Goal: Information Seeking & Learning: Learn about a topic

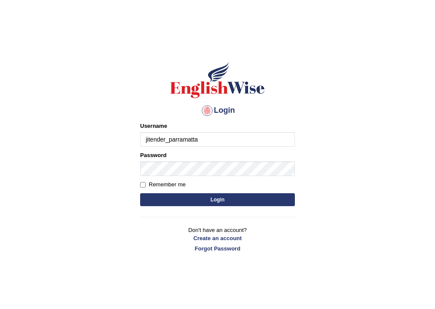
click at [204, 138] on input "jitender_parramatta" at bounding box center [217, 139] width 155 height 15
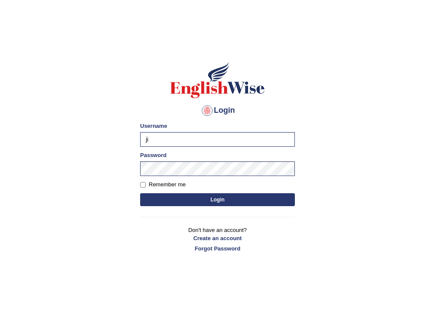
type input "j"
type input "vidhigour_parramatta"
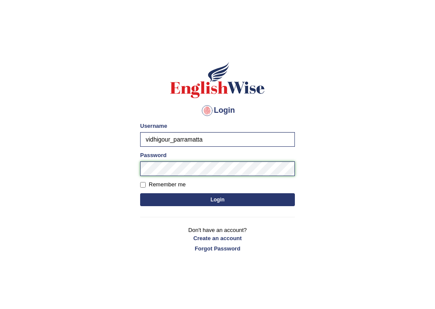
click at [140, 193] on button "Login" at bounding box center [217, 199] width 155 height 13
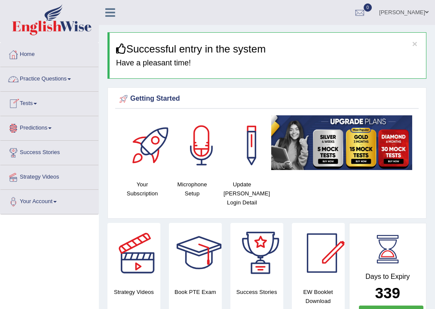
click at [68, 74] on link "Practice Questions" at bounding box center [49, 77] width 98 height 21
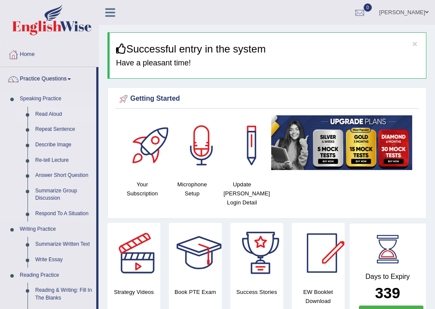
click at [48, 111] on link "Read Aloud" at bounding box center [63, 114] width 65 height 15
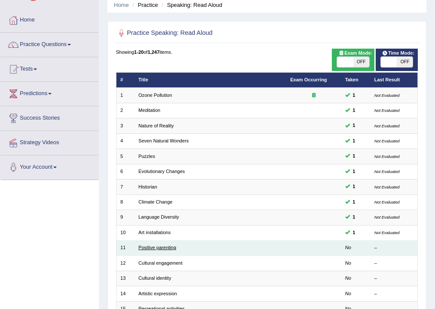
click at [169, 245] on link "Positive parenting" at bounding box center [157, 247] width 38 height 5
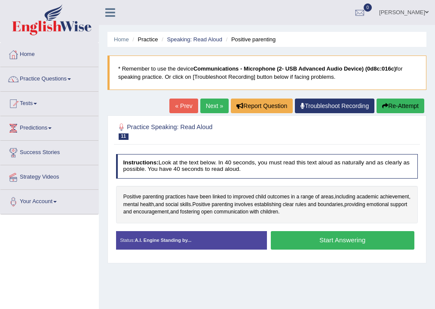
click at [310, 244] on button "Start Answering" at bounding box center [343, 240] width 144 height 18
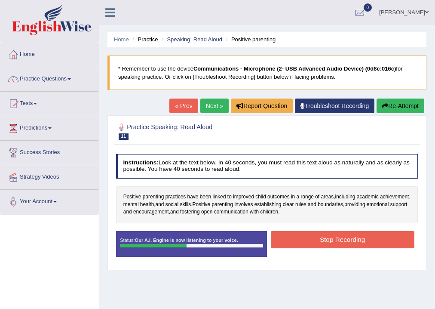
click at [312, 241] on button "Stop Recording" at bounding box center [343, 239] width 144 height 17
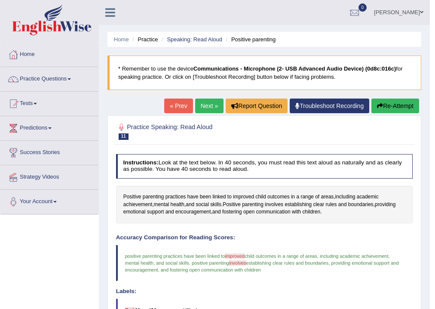
click at [203, 106] on link "Next »" at bounding box center [209, 105] width 28 height 15
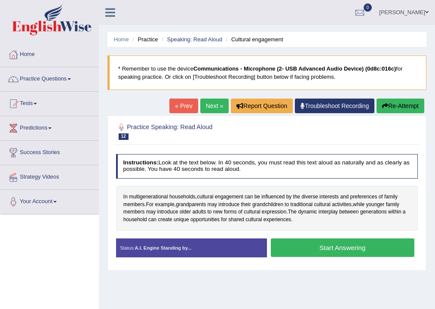
click at [296, 252] on button "Start Answering" at bounding box center [343, 247] width 144 height 18
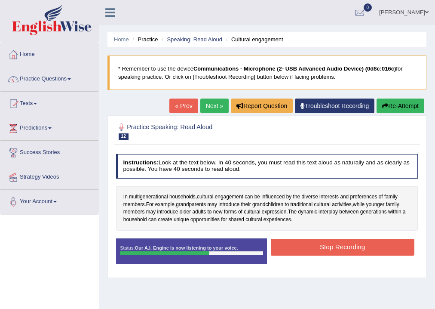
click at [300, 252] on button "Stop Recording" at bounding box center [343, 247] width 144 height 17
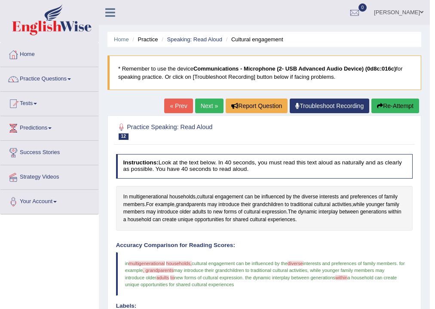
click at [214, 100] on link "Next »" at bounding box center [209, 105] width 28 height 15
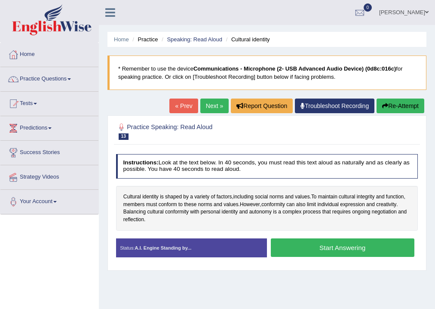
click at [329, 249] on button "Start Answering" at bounding box center [343, 247] width 144 height 18
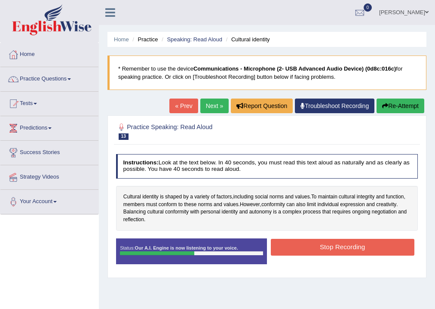
drag, startPoint x: 387, startPoint y: 107, endPoint x: 389, endPoint y: 114, distance: 6.6
click at [389, 114] on div "« Prev Next » Report Question Troubleshoot Recording Re-Attempt" at bounding box center [297, 106] width 257 height 17
click at [401, 104] on button "Re-Attempt" at bounding box center [401, 105] width 48 height 15
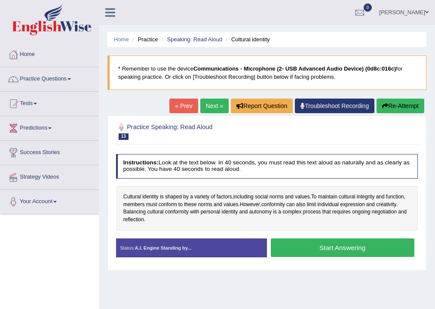
click at [365, 245] on button "Start Answering" at bounding box center [343, 247] width 144 height 18
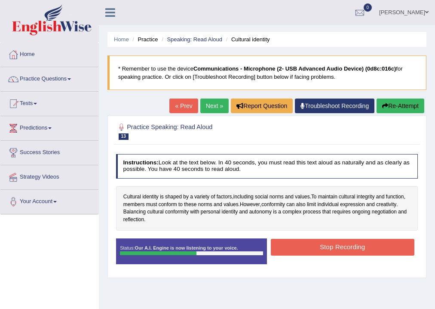
click at [365, 245] on button "Stop Recording" at bounding box center [343, 247] width 144 height 17
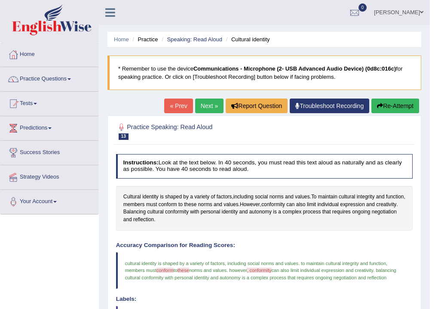
click at [205, 107] on link "Next »" at bounding box center [209, 105] width 28 height 15
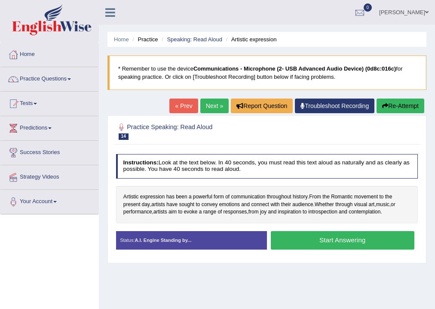
click at [331, 237] on button "Start Answering" at bounding box center [343, 240] width 144 height 18
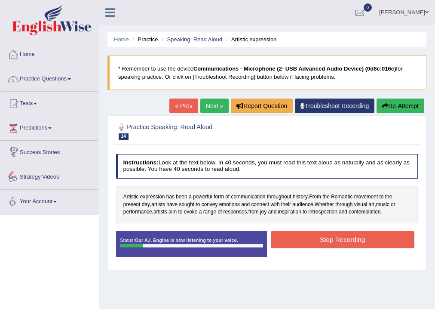
click at [13, 264] on div "Toggle navigation Home Practice Questions Speaking Practice Read Aloud Repeat S…" at bounding box center [217, 223] width 435 height 447
click at [396, 107] on button "Re-Attempt" at bounding box center [401, 105] width 48 height 15
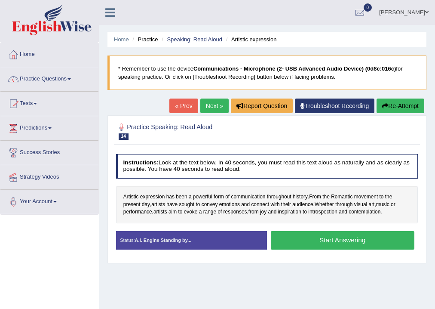
click at [291, 252] on div "Status: A.I. Engine Standing by... Start Answering Stop Recording" at bounding box center [267, 244] width 302 height 26
click at [291, 243] on button "Start Answering" at bounding box center [343, 240] width 144 height 18
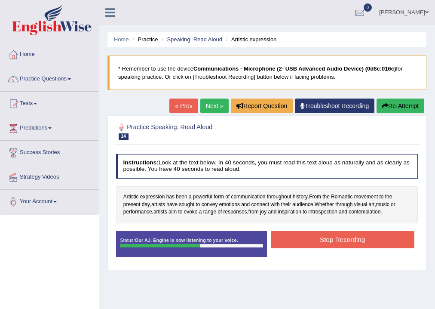
click at [306, 236] on button "Stop Recording" at bounding box center [343, 239] width 144 height 17
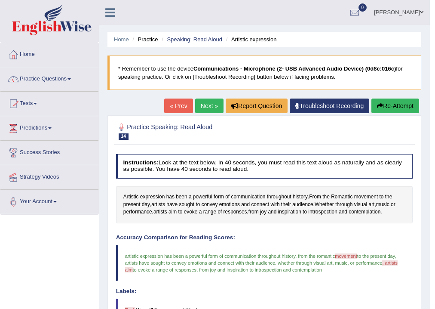
click at [215, 106] on link "Next »" at bounding box center [209, 105] width 28 height 15
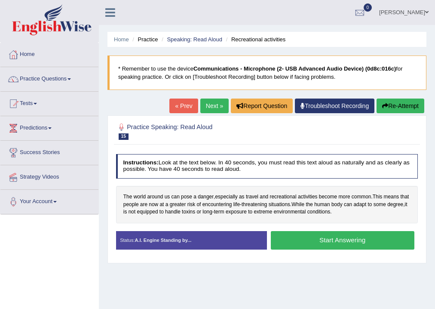
click at [320, 237] on button "Start Answering" at bounding box center [343, 240] width 144 height 18
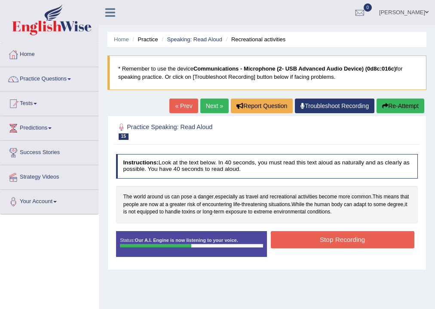
click at [320, 241] on button "Stop Recording" at bounding box center [343, 239] width 144 height 17
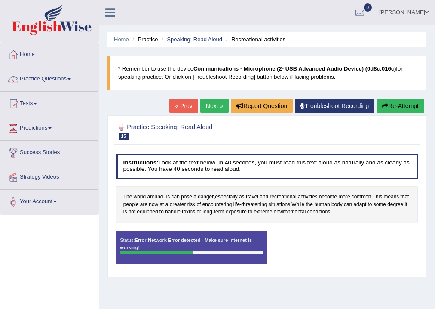
click at [389, 109] on button "Re-Attempt" at bounding box center [401, 105] width 48 height 15
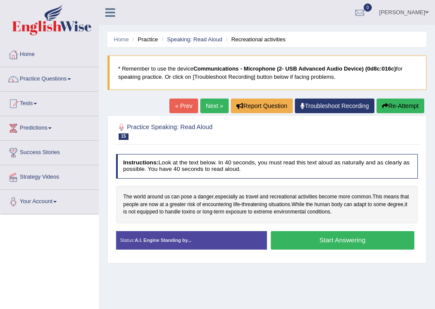
click at [323, 229] on div "Instructions: Look at the text below. In 40 seconds, you must read this text al…" at bounding box center [267, 204] width 306 height 109
click at [323, 236] on button "Start Answering" at bounding box center [343, 240] width 144 height 18
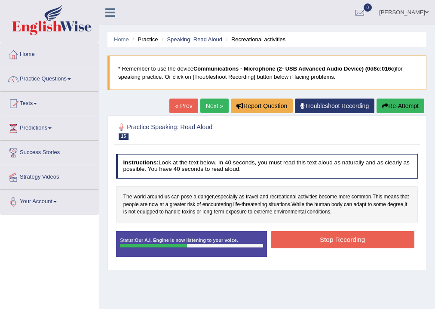
click at [323, 236] on button "Stop Recording" at bounding box center [343, 239] width 144 height 17
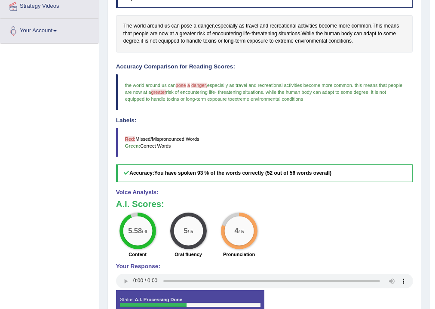
scroll to position [183, 0]
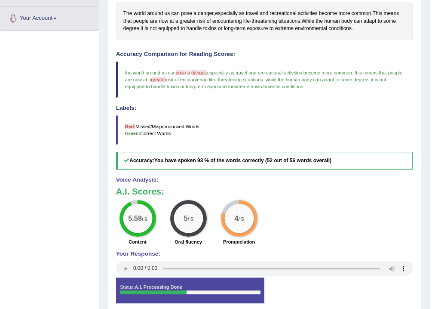
click at [48, 88] on div "Toggle navigation Home Practice Questions Speaking Practice Read Aloud Repeat S…" at bounding box center [215, 78] width 430 height 523
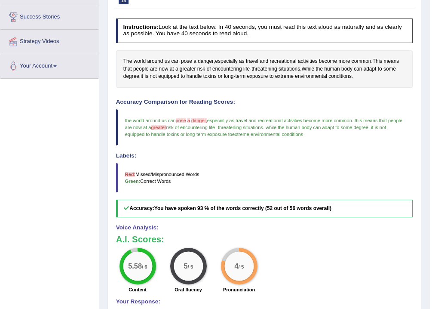
scroll to position [46, 0]
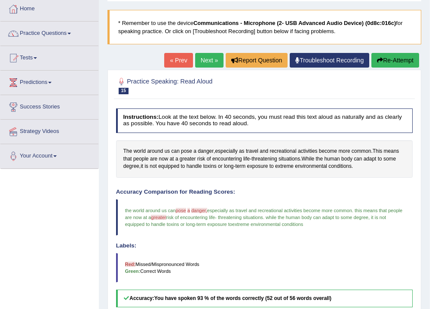
click at [198, 57] on link "Next »" at bounding box center [209, 60] width 28 height 15
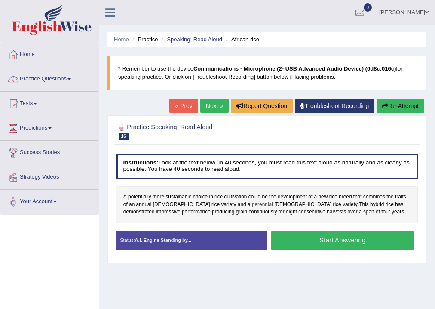
click at [252, 204] on span "perennial" at bounding box center [262, 205] width 21 height 8
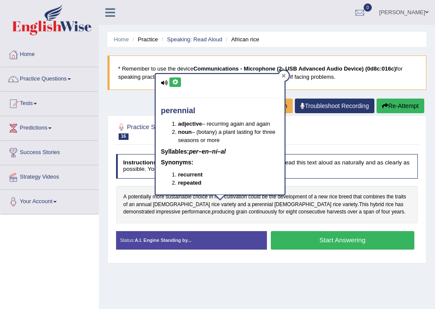
click at [286, 76] on icon at bounding box center [284, 76] width 4 height 4
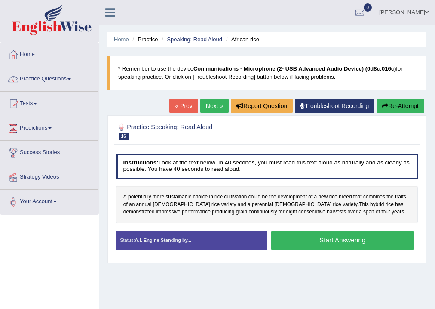
click at [316, 246] on button "Start Answering" at bounding box center [343, 240] width 144 height 18
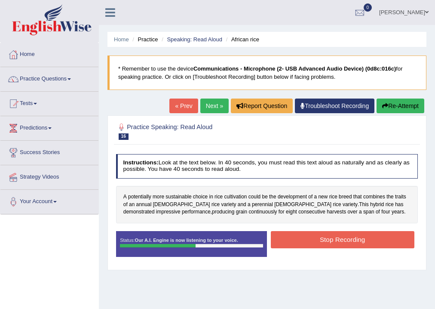
click at [396, 261] on div "Status: Our A.I. Engine is now listening to your voice. Start Answering Stop Re…" at bounding box center [267, 247] width 302 height 33
click at [393, 243] on button "Stop Recording" at bounding box center [343, 239] width 144 height 17
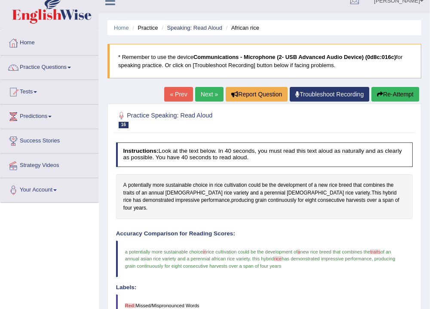
scroll to position [11, 0]
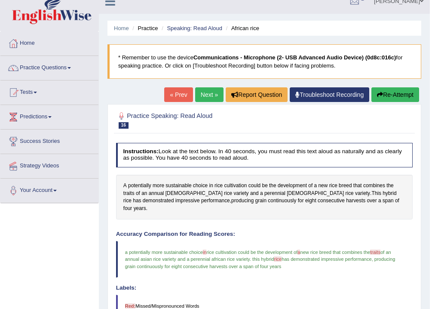
click at [208, 94] on link "Next »" at bounding box center [209, 94] width 28 height 15
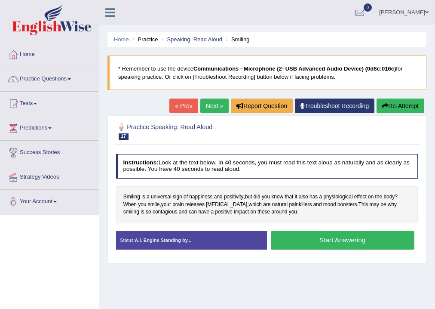
click at [359, 245] on button "Start Answering" at bounding box center [343, 240] width 144 height 18
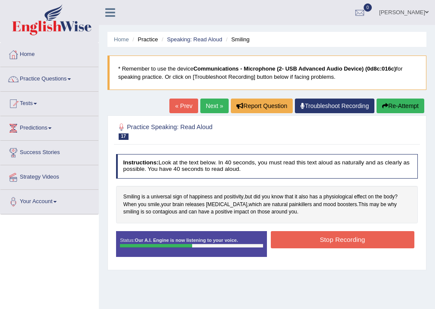
click at [359, 245] on button "Stop Recording" at bounding box center [343, 239] width 144 height 17
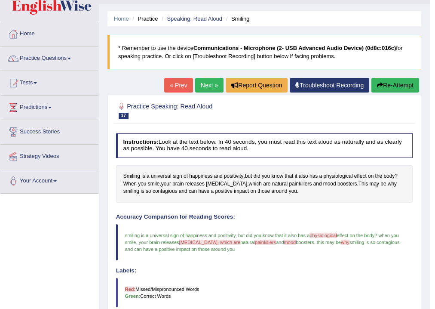
scroll to position [11, 0]
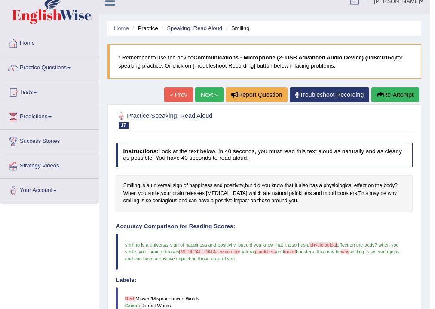
click at [212, 96] on link "Next »" at bounding box center [209, 94] width 28 height 15
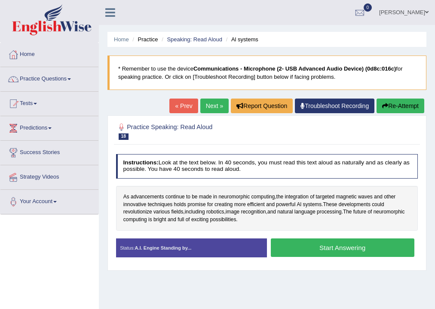
click at [332, 251] on button "Start Answering" at bounding box center [343, 247] width 144 height 18
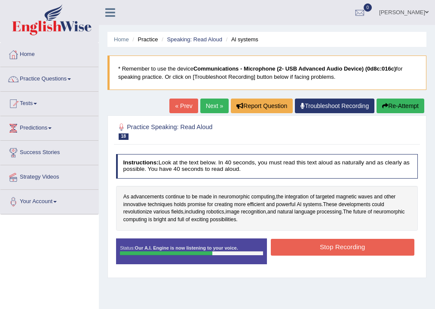
click at [310, 248] on button "Stop Recording" at bounding box center [343, 247] width 144 height 17
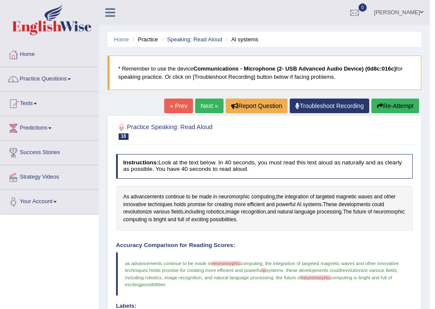
click at [210, 105] on link "Next »" at bounding box center [209, 105] width 28 height 15
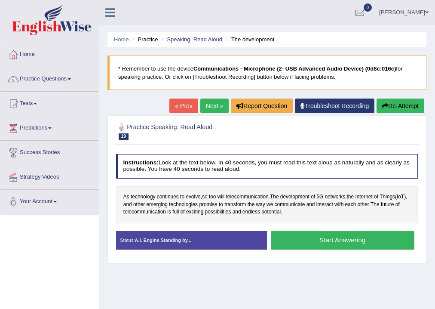
click at [328, 246] on button "Start Answering" at bounding box center [343, 240] width 144 height 18
click at [327, 245] on button "Start Answering" at bounding box center [343, 240] width 144 height 18
click at [327, 239] on button "Start Answering" at bounding box center [343, 240] width 144 height 18
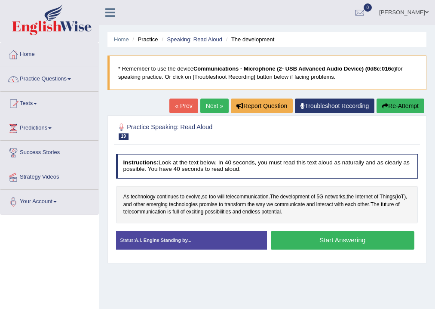
click at [327, 239] on button "Start Answering" at bounding box center [343, 240] width 144 height 18
click at [307, 244] on button "Start Answering" at bounding box center [343, 240] width 144 height 18
click at [356, 239] on button "Start Answering" at bounding box center [343, 240] width 144 height 18
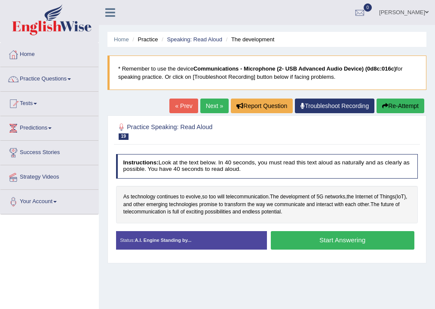
click at [348, 186] on div "As technology continues to evolve , so too will telecommunication . The develop…" at bounding box center [267, 204] width 302 height 37
click at [187, 103] on link "« Prev" at bounding box center [183, 105] width 28 height 15
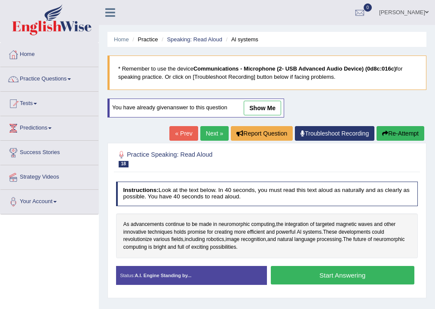
click at [216, 129] on link "Next »" at bounding box center [214, 133] width 28 height 15
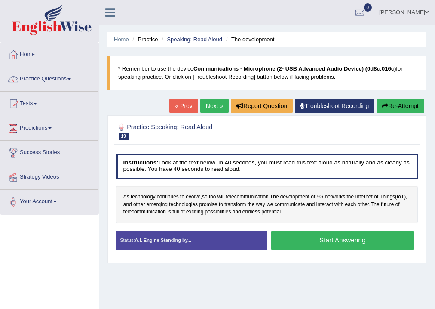
click at [356, 244] on button "Start Answering" at bounding box center [343, 240] width 144 height 18
click at [349, 240] on button "Start Answering" at bounding box center [343, 240] width 144 height 18
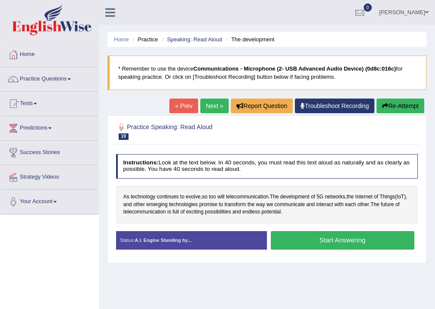
click at [400, 107] on button "Re-Attempt" at bounding box center [401, 105] width 48 height 15
click at [369, 238] on button "Start Answering" at bounding box center [343, 240] width 144 height 18
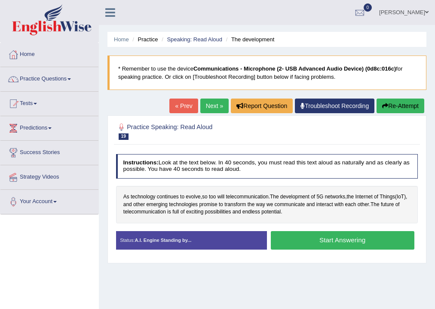
click at [368, 240] on button "Start Answering" at bounding box center [343, 240] width 144 height 18
drag, startPoint x: 369, startPoint y: 248, endPoint x: 371, endPoint y: 253, distance: 6.0
click at [371, 253] on div "Status: A.I. Engine Standing by... Start Answering Stop Recording" at bounding box center [267, 244] width 302 height 26
drag, startPoint x: 400, startPoint y: 232, endPoint x: 401, endPoint y: 241, distance: 8.6
click at [401, 241] on button "Start Answering" at bounding box center [343, 240] width 144 height 18
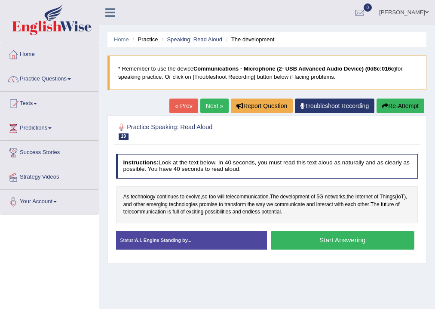
click at [401, 241] on button "Start Answering" at bounding box center [343, 240] width 144 height 18
click at [378, 239] on button "Start Answering" at bounding box center [343, 240] width 144 height 18
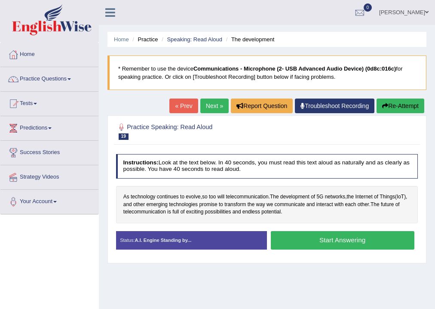
click at [377, 239] on button "Start Answering" at bounding box center [343, 240] width 144 height 18
click at [306, 107] on link "Troubleshoot Recording" at bounding box center [335, 105] width 80 height 15
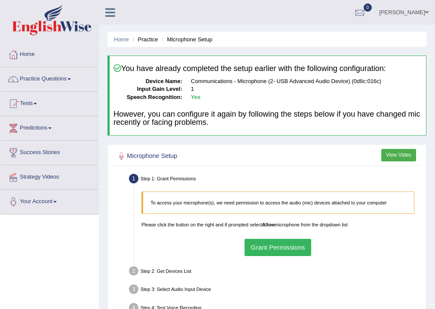
click at [142, 37] on li "Practice" at bounding box center [144, 39] width 28 height 8
click at [151, 42] on li "Practice" at bounding box center [144, 39] width 28 height 8
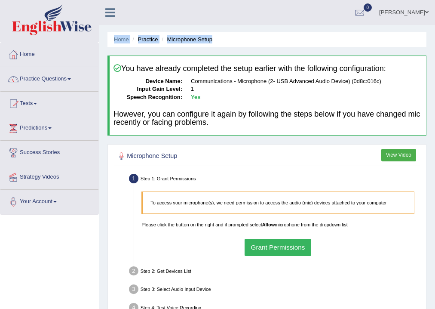
click at [124, 36] on link "Home" at bounding box center [121, 39] width 15 height 6
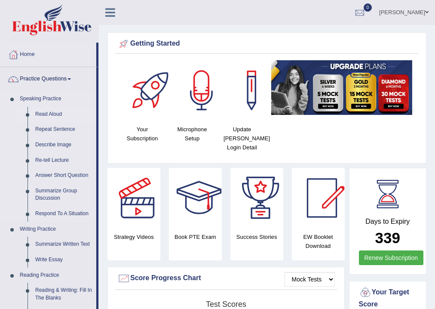
click at [51, 110] on link "Read Aloud" at bounding box center [63, 114] width 65 height 15
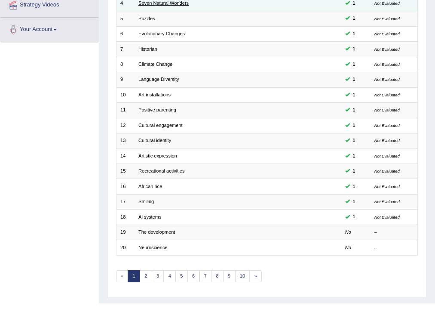
scroll to position [186, 0]
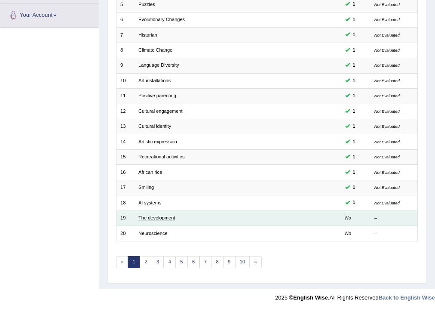
click at [158, 218] on link "The development" at bounding box center [156, 217] width 37 height 5
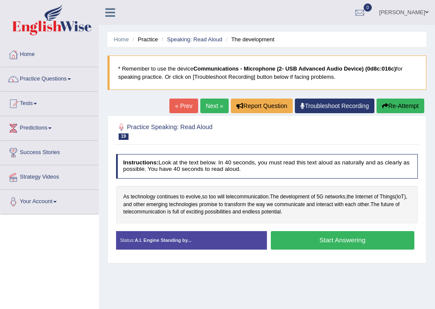
click at [332, 243] on button "Start Answering" at bounding box center [343, 240] width 144 height 18
click at [332, 242] on button "Start Answering" at bounding box center [343, 240] width 144 height 18
click at [332, 241] on button "Start Answering" at bounding box center [343, 240] width 144 height 18
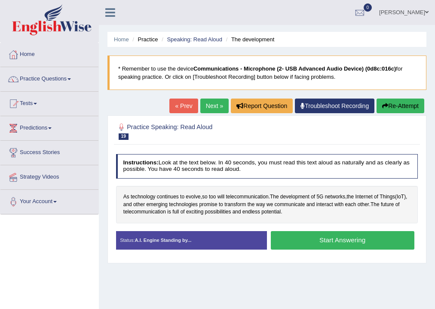
click at [332, 241] on button "Start Answering" at bounding box center [343, 240] width 144 height 18
click at [363, 236] on button "Start Answering" at bounding box center [343, 240] width 144 height 18
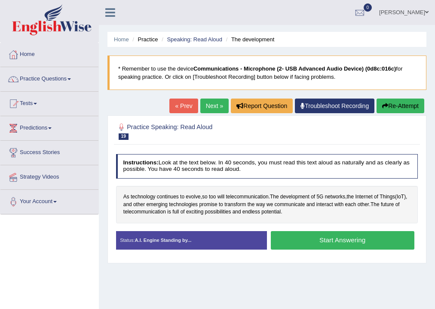
click at [319, 237] on button "Start Answering" at bounding box center [343, 240] width 144 height 18
click at [286, 236] on button "Start Answering" at bounding box center [343, 240] width 144 height 18
click at [346, 240] on button "Start Answering" at bounding box center [343, 240] width 144 height 18
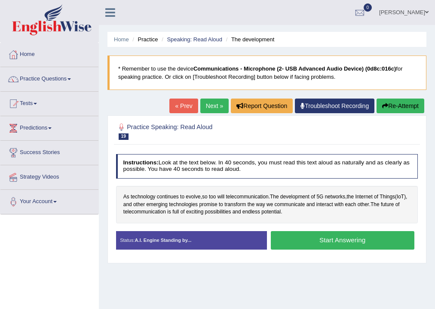
click at [346, 240] on button "Start Answering" at bounding box center [343, 240] width 144 height 18
click at [48, 78] on link "Practice Questions" at bounding box center [49, 77] width 98 height 21
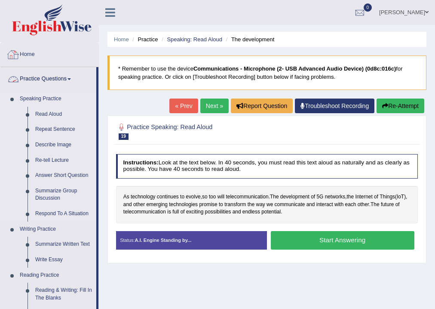
click at [54, 115] on link "Read Aloud" at bounding box center [63, 114] width 65 height 15
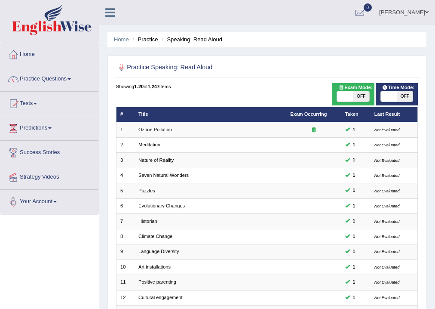
click at [341, 77] on div "Practice Speaking: Read Aloud" at bounding box center [267, 69] width 306 height 18
click at [401, 95] on span "OFF" at bounding box center [405, 96] width 16 height 10
checkbox input "true"
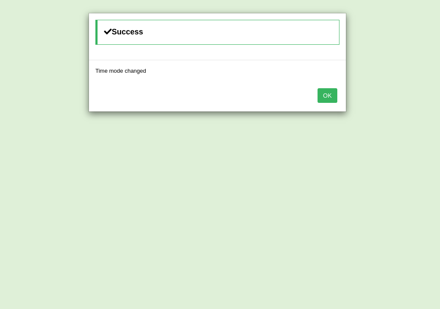
click at [329, 93] on button "OK" at bounding box center [328, 95] width 20 height 15
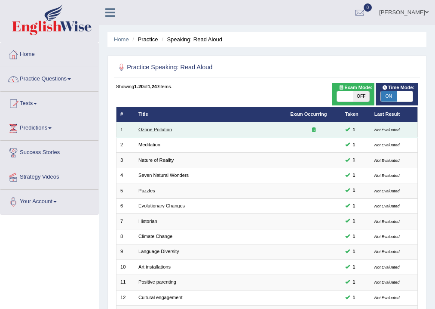
click at [155, 127] on link "Ozone Pollution" at bounding box center [155, 129] width 34 height 5
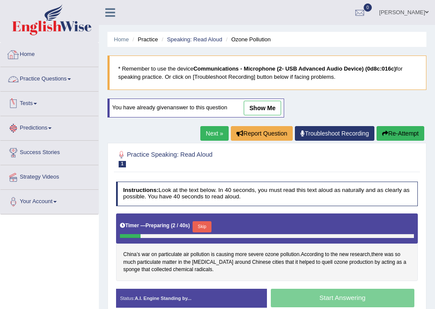
click at [46, 79] on link "Practice Questions" at bounding box center [49, 77] width 98 height 21
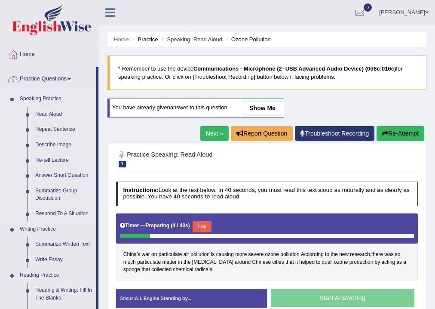
click at [54, 112] on link "Read Aloud" at bounding box center [63, 114] width 65 height 15
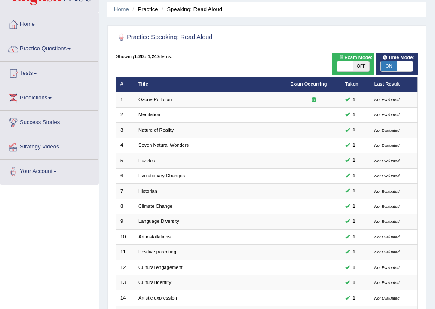
scroll to position [172, 0]
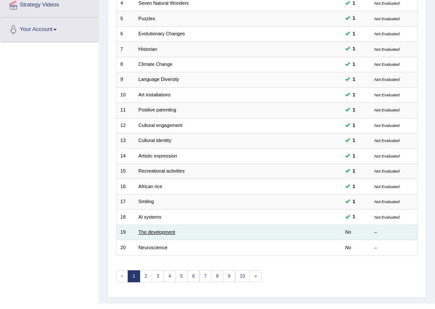
click at [155, 233] on link "The development" at bounding box center [156, 231] width 37 height 5
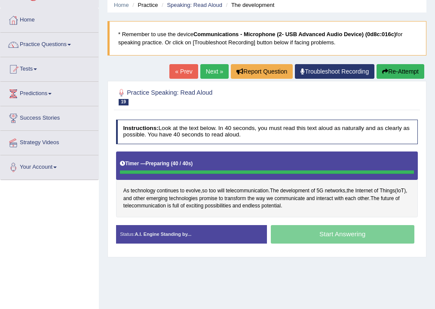
click at [308, 239] on div "Start Answering" at bounding box center [342, 235] width 151 height 21
click at [339, 231] on div "Start Answering" at bounding box center [342, 235] width 151 height 21
click at [339, 227] on div "Start Answering" at bounding box center [342, 235] width 151 height 21
click at [340, 241] on div "Start Answering" at bounding box center [342, 235] width 151 height 21
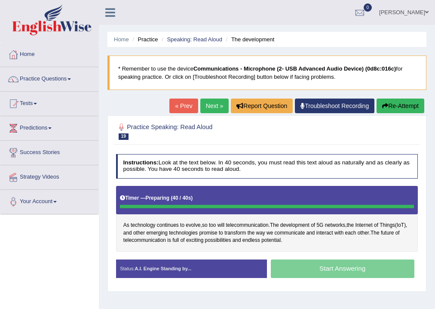
click at [68, 80] on link "Practice Questions" at bounding box center [49, 77] width 98 height 21
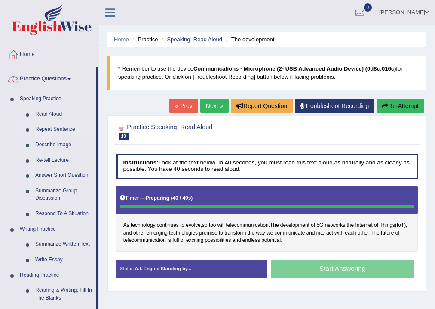
click at [47, 127] on link "Repeat Sentence" at bounding box center [63, 129] width 65 height 15
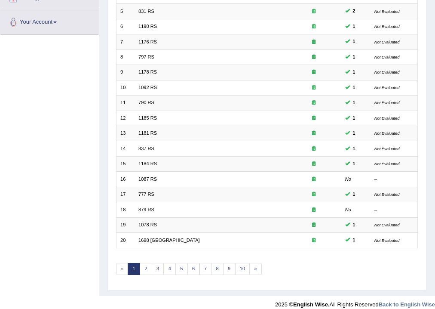
scroll to position [186, 0]
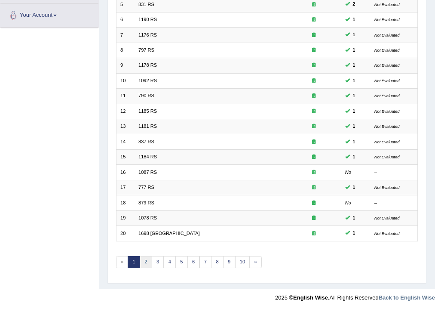
click at [141, 261] on link "2" at bounding box center [146, 262] width 12 height 12
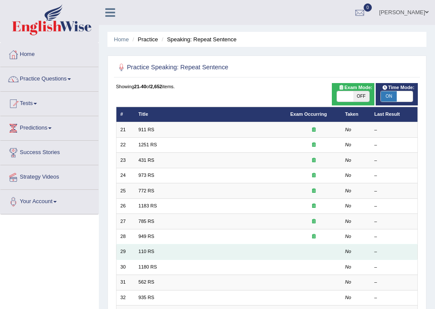
click at [207, 254] on td "110 RS" at bounding box center [211, 251] width 152 height 15
click at [149, 254] on td "110 RS" at bounding box center [211, 251] width 152 height 15
click at [139, 249] on link "110 RS" at bounding box center [146, 251] width 16 height 5
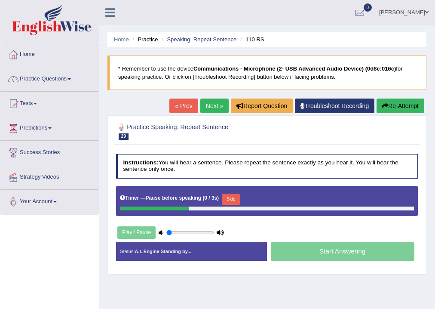
click at [312, 252] on div "Start Answering" at bounding box center [342, 252] width 151 height 21
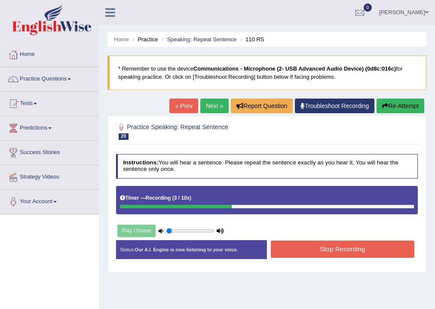
click at [393, 101] on button "Re-Attempt" at bounding box center [401, 105] width 48 height 15
click at [71, 83] on link "Practice Questions" at bounding box center [49, 77] width 98 height 21
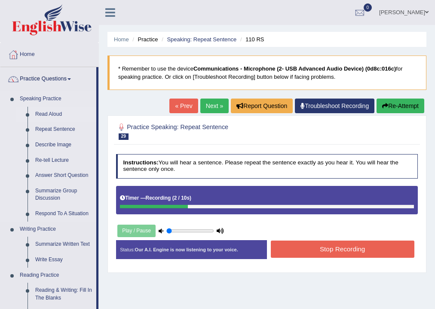
click at [52, 113] on link "Read Aloud" at bounding box center [63, 114] width 65 height 15
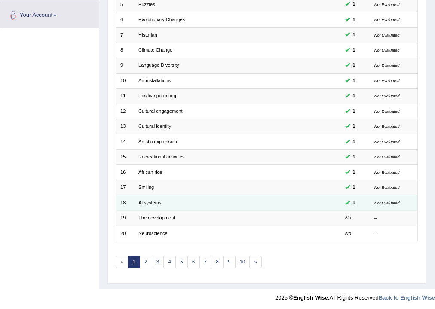
click at [167, 202] on td "Al systems" at bounding box center [211, 202] width 152 height 15
click at [150, 197] on td "Al systems" at bounding box center [211, 202] width 152 height 15
click at [150, 200] on link "Al systems" at bounding box center [149, 202] width 23 height 5
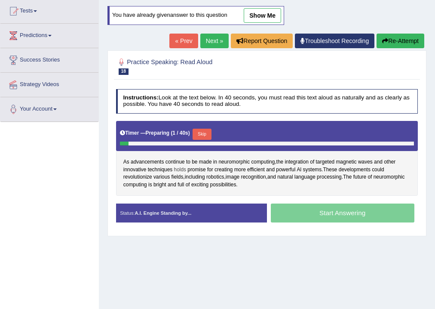
scroll to position [103, 0]
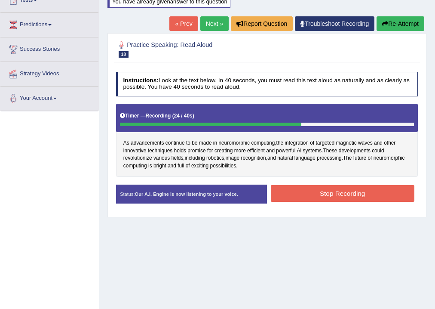
click at [317, 196] on button "Stop Recording" at bounding box center [343, 193] width 144 height 17
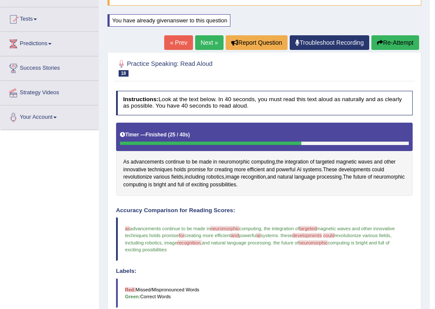
scroll to position [68, 0]
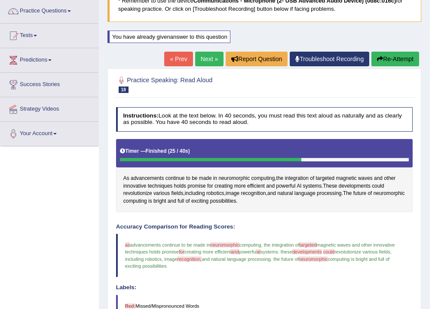
click at [204, 60] on link "Next »" at bounding box center [209, 59] width 28 height 15
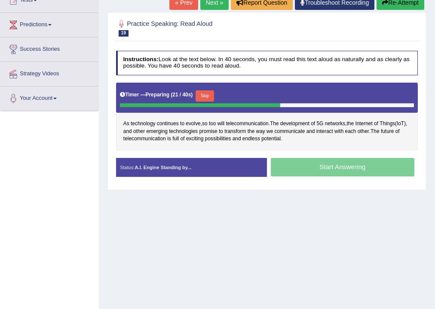
click at [206, 96] on button "Skip" at bounding box center [205, 95] width 18 height 11
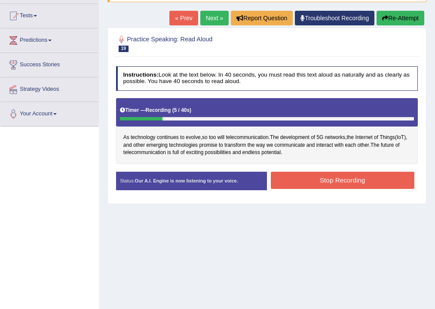
scroll to position [69, 0]
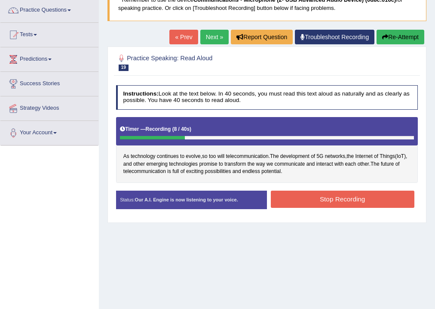
click at [400, 36] on button "Re-Attempt" at bounding box center [401, 37] width 48 height 15
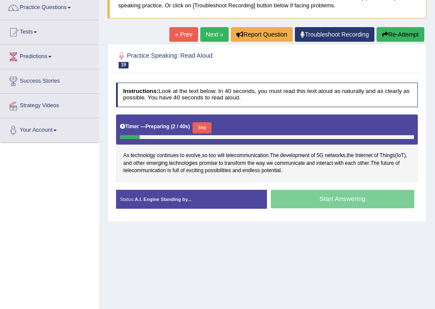
click at [204, 124] on button "Skip" at bounding box center [202, 127] width 18 height 11
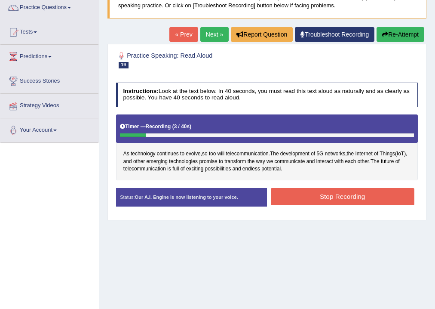
click at [0, 159] on div "Toggle navigation Home Practice Questions Speaking Practice Read Aloud Repeat S…" at bounding box center [217, 152] width 435 height 447
click at [413, 30] on button "Re-Attempt" at bounding box center [401, 34] width 48 height 15
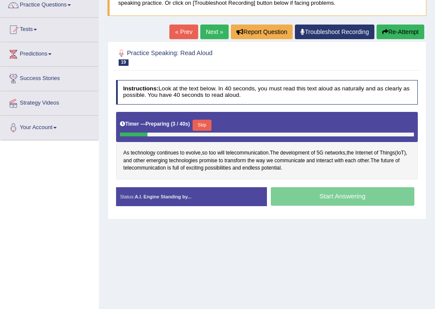
click at [206, 121] on button "Skip" at bounding box center [202, 125] width 18 height 11
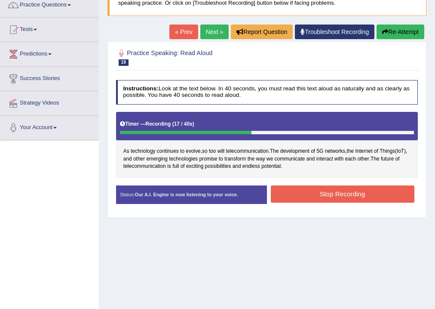
click at [314, 196] on button "Stop Recording" at bounding box center [343, 193] width 144 height 17
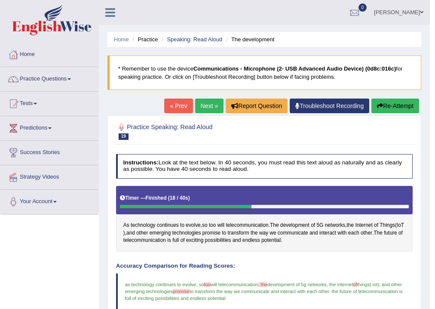
click at [210, 110] on link "Next »" at bounding box center [209, 105] width 28 height 15
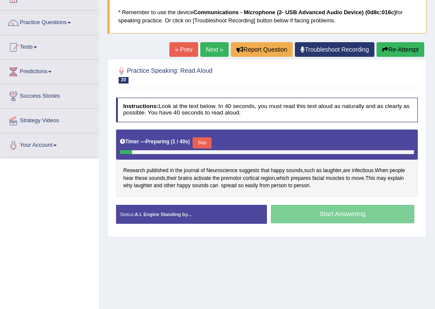
scroll to position [69, 0]
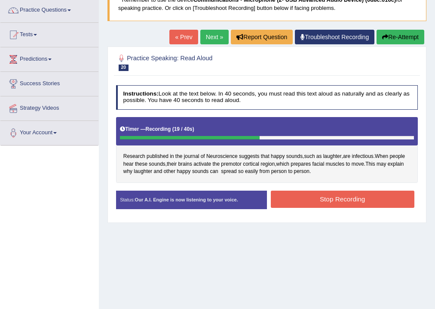
click at [294, 203] on button "Stop Recording" at bounding box center [343, 198] width 144 height 17
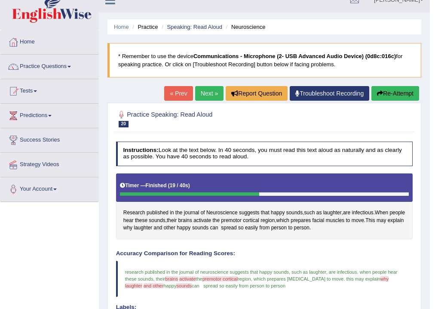
scroll to position [0, 0]
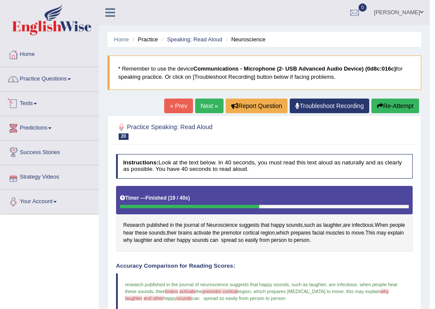
click at [37, 87] on link "Practice Questions" at bounding box center [49, 77] width 98 height 21
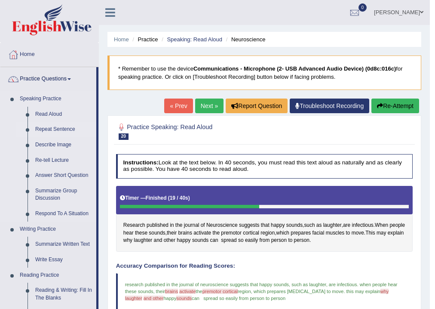
click at [45, 127] on link "Repeat Sentence" at bounding box center [63, 129] width 65 height 15
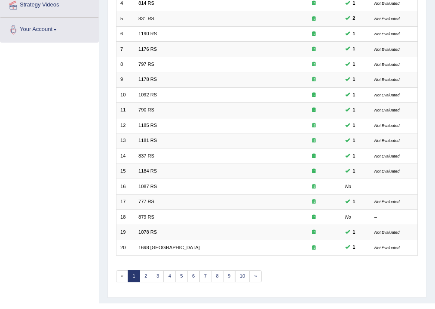
scroll to position [186, 0]
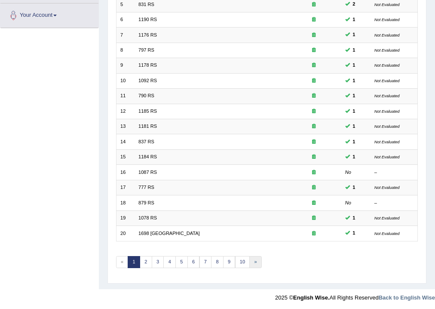
click at [252, 256] on link "»" at bounding box center [255, 262] width 12 height 12
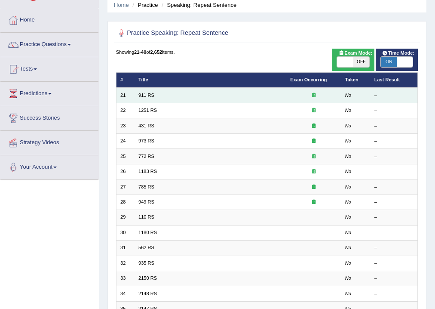
click at [139, 98] on td "911 RS" at bounding box center [211, 95] width 152 height 15
click at [146, 96] on link "911 RS" at bounding box center [146, 94] width 16 height 5
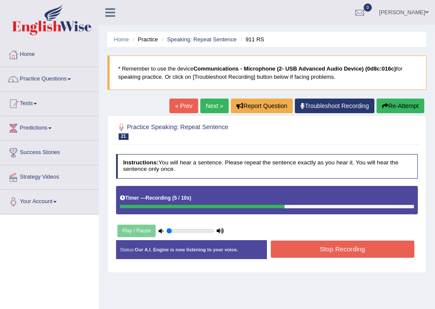
click at [347, 247] on button "Stop Recording" at bounding box center [343, 248] width 144 height 17
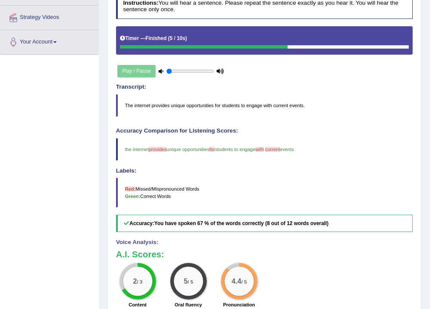
scroll to position [172, 0]
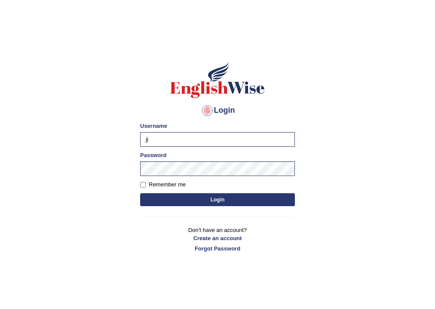
type input "j"
type input "vidhigour_parramatta"
click at [202, 196] on button "Login" at bounding box center [217, 199] width 155 height 13
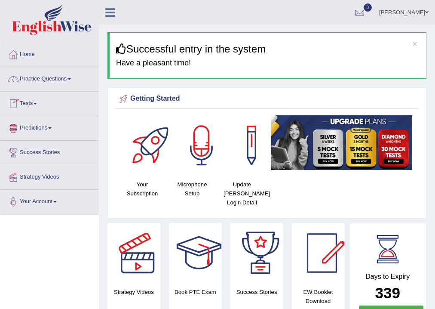
click at [67, 78] on link "Practice Questions" at bounding box center [49, 77] width 98 height 21
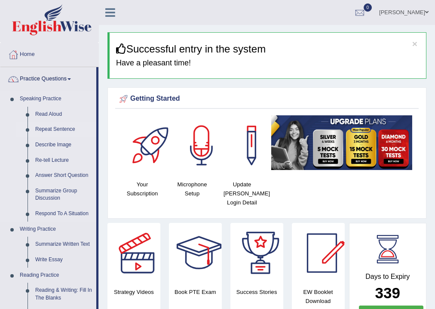
click at [44, 129] on link "Repeat Sentence" at bounding box center [63, 129] width 65 height 15
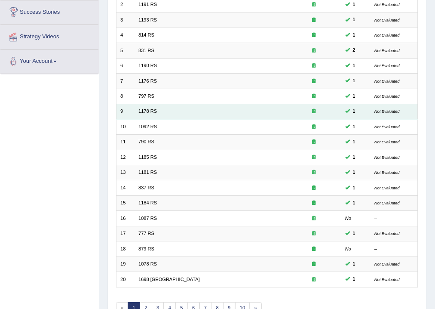
scroll to position [186, 0]
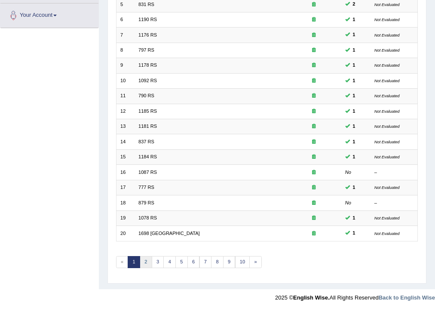
click at [143, 256] on link "2" at bounding box center [146, 262] width 12 height 12
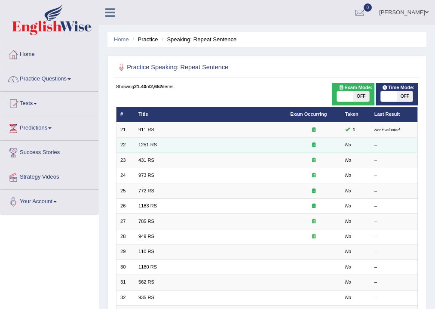
click at [119, 148] on td "22" at bounding box center [125, 144] width 18 height 15
click at [139, 148] on td "1251 RS" at bounding box center [211, 144] width 152 height 15
click at [147, 145] on link "1251 RS" at bounding box center [147, 144] width 18 height 5
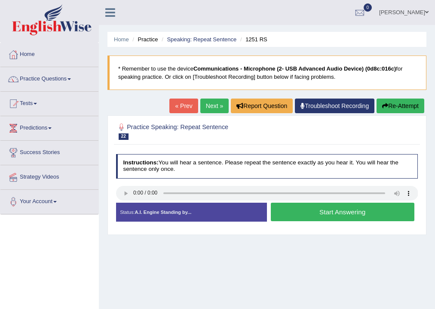
click at [423, 12] on link "[PERSON_NAME]" at bounding box center [404, 11] width 62 height 22
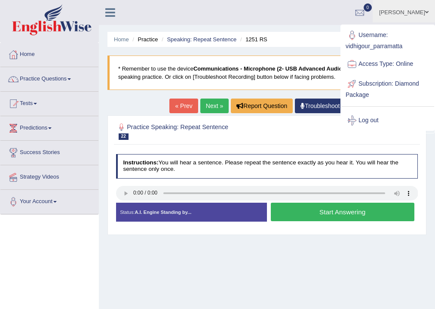
click at [129, 37] on ul "Home Practice Speaking: Repeat Sentence 1251 RS" at bounding box center [266, 39] width 319 height 15
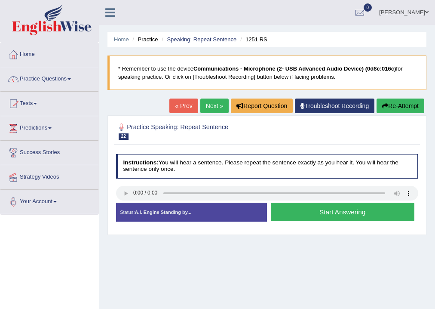
click at [125, 36] on link "Home" at bounding box center [121, 39] width 15 height 6
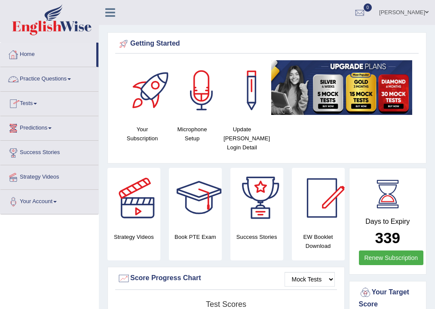
click at [57, 74] on link "Practice Questions" at bounding box center [49, 77] width 98 height 21
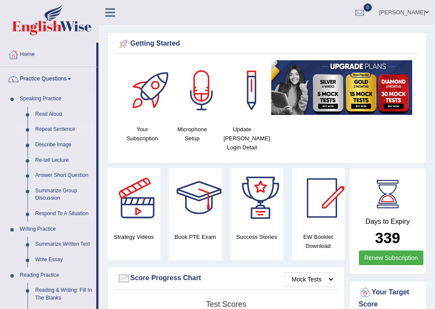
click at [54, 127] on link "Repeat Sentence" at bounding box center [63, 129] width 65 height 15
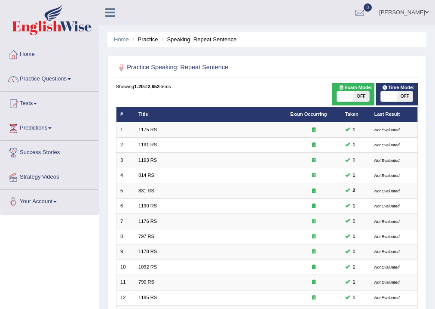
click at [402, 93] on span "OFF" at bounding box center [405, 96] width 16 height 10
checkbox input "true"
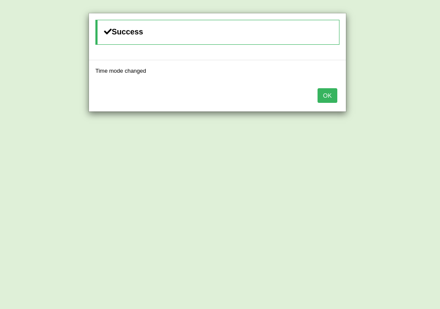
click at [327, 94] on button "OK" at bounding box center [328, 95] width 20 height 15
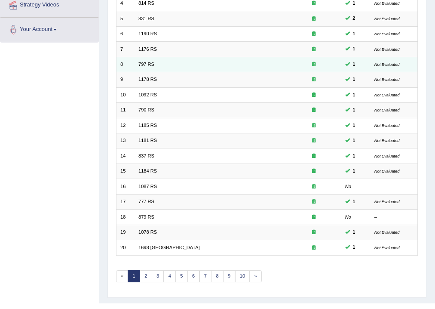
scroll to position [186, 0]
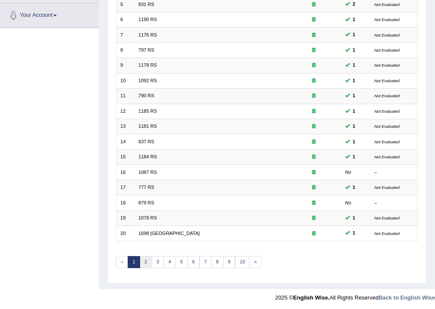
click at [145, 261] on link "2" at bounding box center [146, 262] width 12 height 12
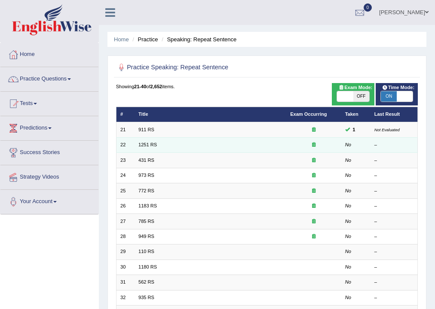
click at [150, 149] on td "1251 RS" at bounding box center [211, 144] width 152 height 15
click at [141, 146] on link "1251 RS" at bounding box center [147, 144] width 18 height 5
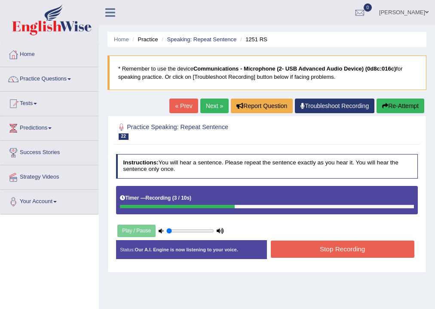
click at [328, 252] on button "Stop Recording" at bounding box center [343, 248] width 144 height 17
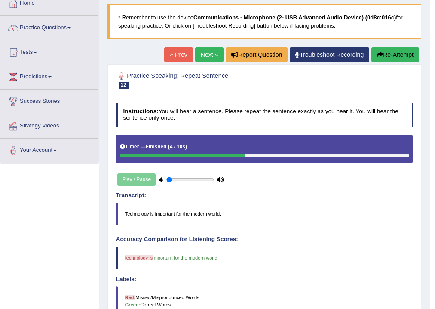
scroll to position [34, 0]
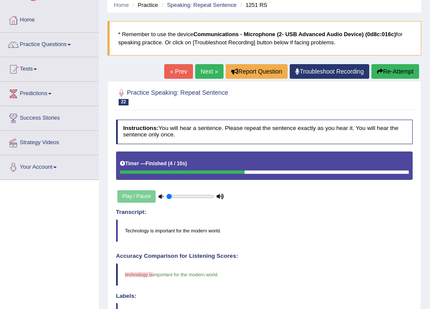
click at [200, 68] on link "Next »" at bounding box center [209, 71] width 28 height 15
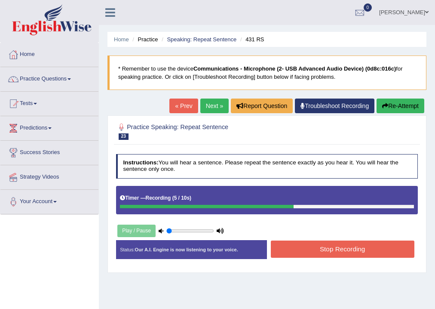
click at [297, 242] on button "Stop Recording" at bounding box center [343, 248] width 144 height 17
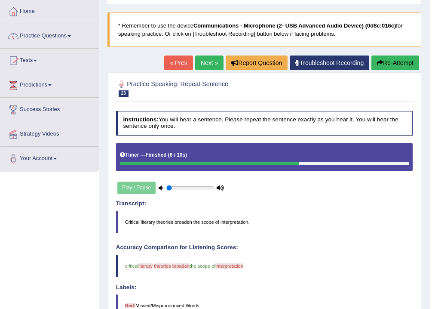
scroll to position [9, 0]
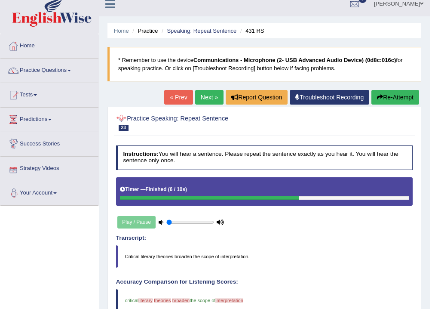
click at [207, 93] on link "Next »" at bounding box center [209, 97] width 28 height 15
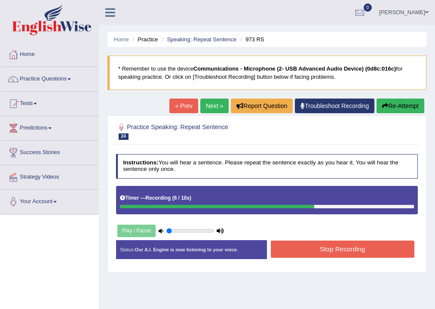
click at [126, 230] on div "Play / Pause" at bounding box center [171, 230] width 110 height 18
click at [394, 105] on button "Re-Attempt" at bounding box center [401, 105] width 48 height 15
click at [304, 246] on button "Stop Recording" at bounding box center [343, 248] width 144 height 17
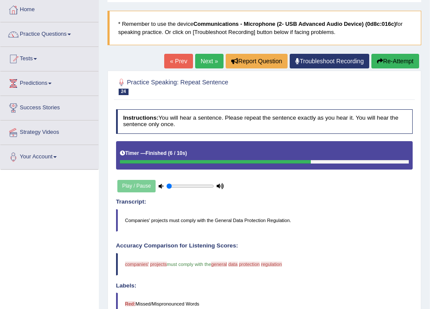
scroll to position [34, 0]
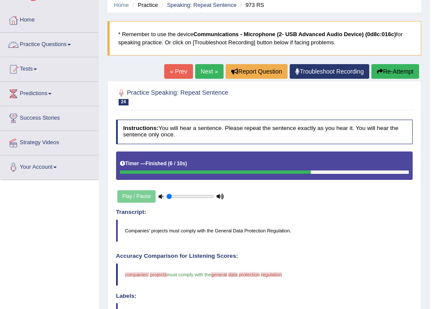
click at [211, 73] on link "Next »" at bounding box center [209, 71] width 28 height 15
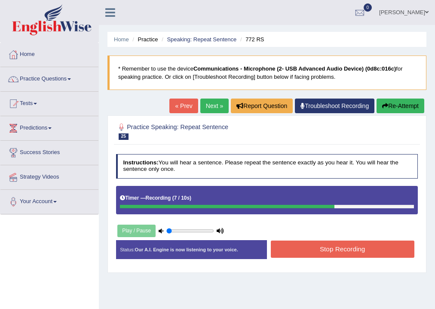
click at [361, 246] on button "Stop Recording" at bounding box center [343, 248] width 144 height 17
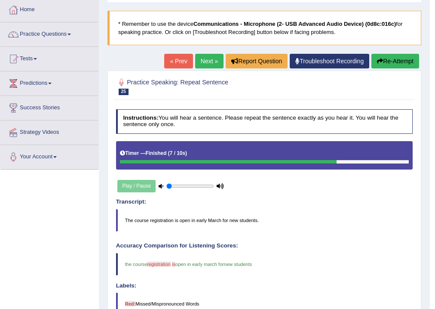
scroll to position [43, 0]
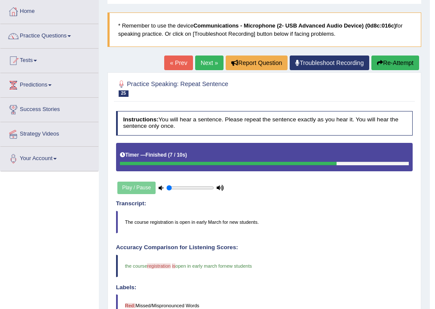
click at [209, 65] on link "Next »" at bounding box center [209, 62] width 28 height 15
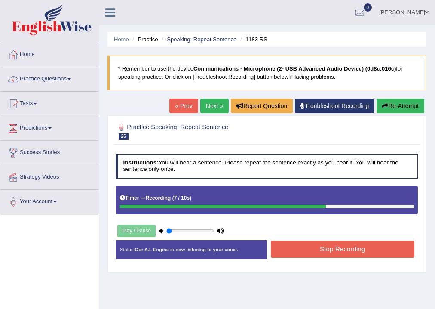
click at [355, 248] on button "Stop Recording" at bounding box center [343, 248] width 144 height 17
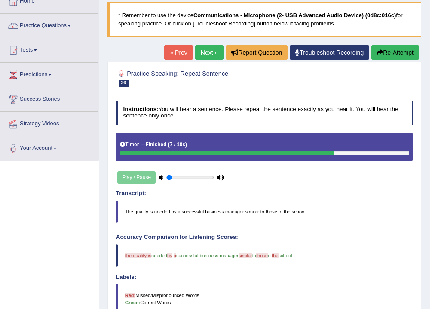
scroll to position [43, 0]
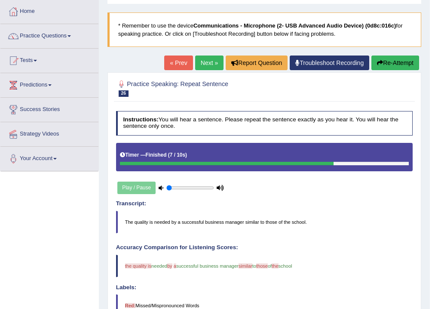
click at [195, 66] on link "Next »" at bounding box center [209, 62] width 28 height 15
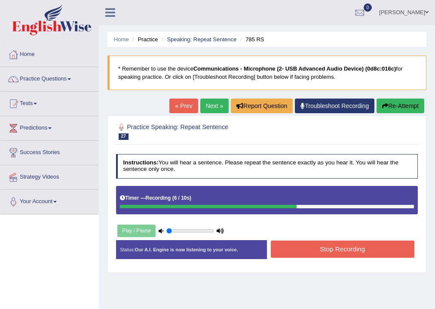
click at [384, 244] on button "Stop Recording" at bounding box center [343, 248] width 144 height 17
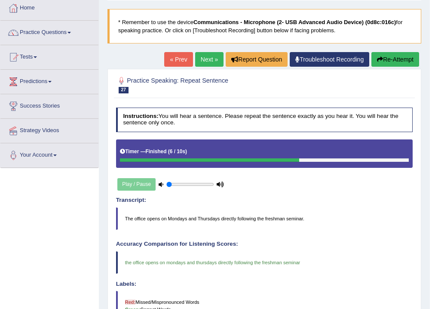
scroll to position [43, 0]
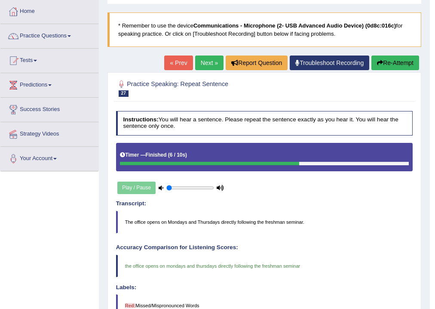
click at [204, 67] on link "Next »" at bounding box center [209, 62] width 28 height 15
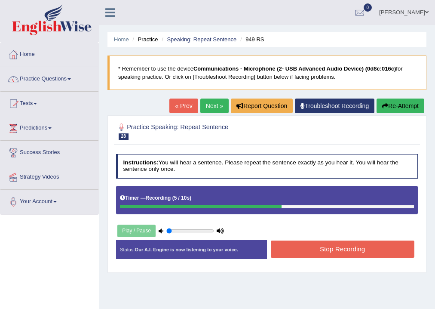
click at [337, 251] on button "Stop Recording" at bounding box center [343, 248] width 144 height 17
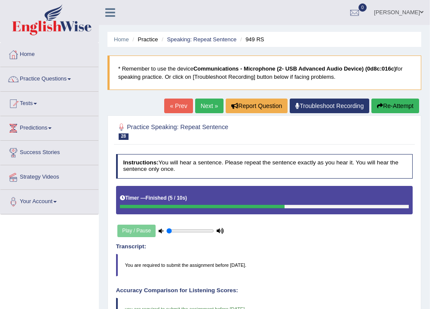
click at [206, 103] on link "Next »" at bounding box center [209, 105] width 28 height 15
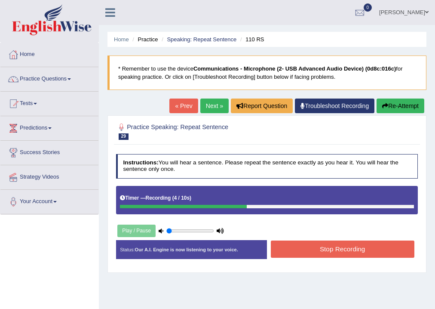
click at [318, 252] on button "Stop Recording" at bounding box center [343, 248] width 144 height 17
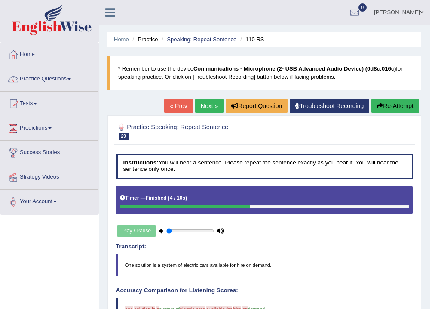
click at [198, 108] on link "Next »" at bounding box center [209, 105] width 28 height 15
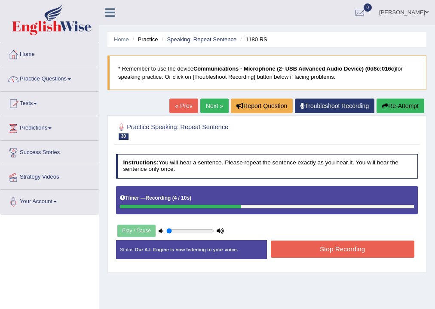
click at [355, 252] on button "Stop Recording" at bounding box center [343, 248] width 144 height 17
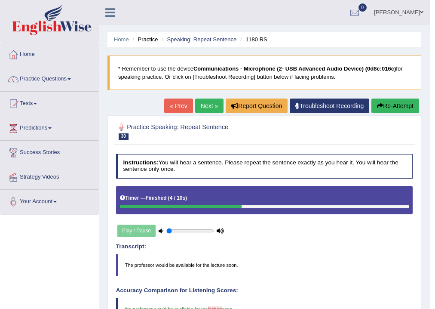
click at [207, 107] on link "Next »" at bounding box center [209, 105] width 28 height 15
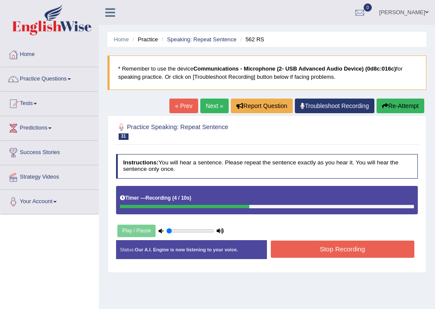
click at [384, 102] on button "Re-Attempt" at bounding box center [401, 105] width 48 height 15
click at [382, 107] on icon "button" at bounding box center [385, 106] width 6 height 6
click at [287, 247] on button "Stop Recording" at bounding box center [343, 248] width 144 height 17
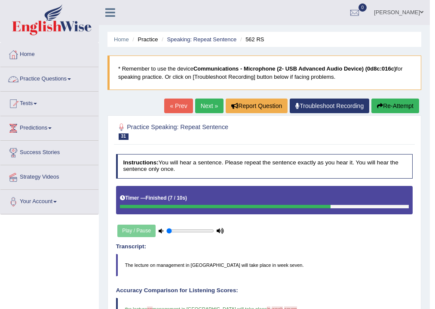
click at [58, 84] on link "Practice Questions" at bounding box center [49, 77] width 98 height 21
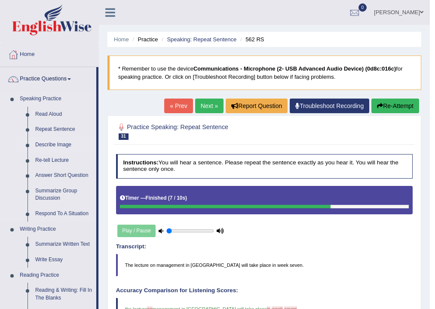
click at [67, 142] on link "Describe Image" at bounding box center [63, 144] width 65 height 15
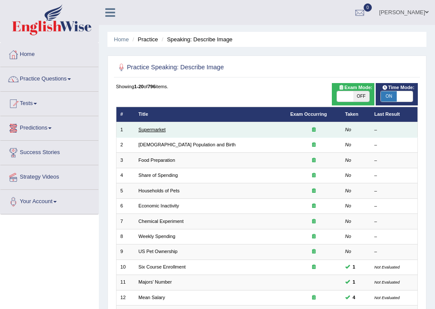
click at [147, 128] on link "Supermarket" at bounding box center [151, 129] width 27 height 5
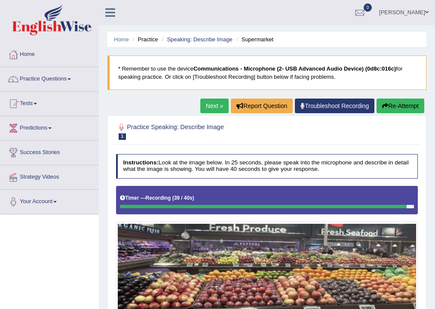
click at [405, 106] on button "Re-Attempt" at bounding box center [401, 105] width 48 height 15
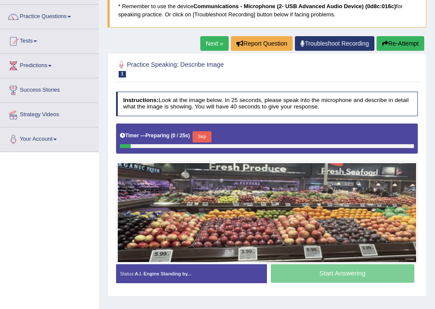
scroll to position [69, 0]
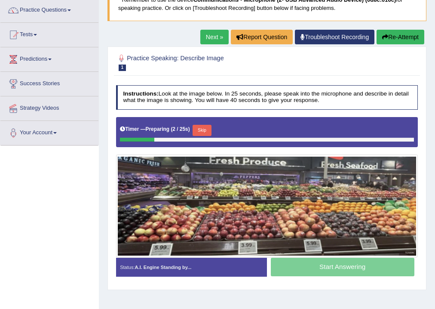
click at [210, 125] on button "Skip" at bounding box center [202, 130] width 18 height 11
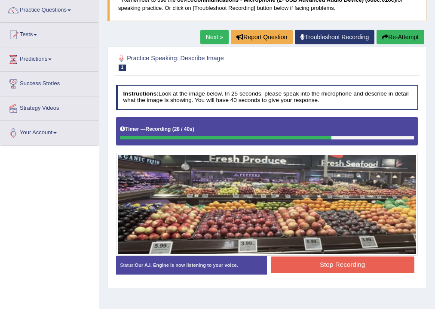
click at [386, 40] on button "Re-Attempt" at bounding box center [401, 37] width 48 height 15
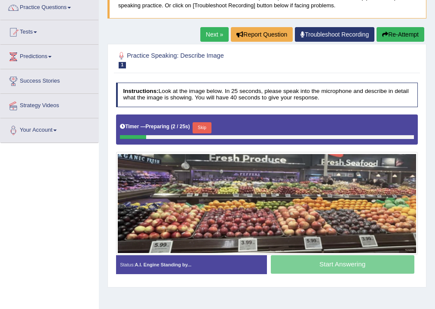
click at [207, 129] on button "Skip" at bounding box center [202, 127] width 18 height 11
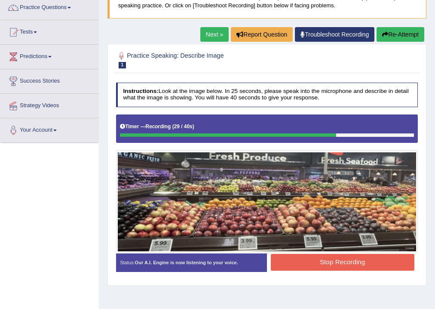
click at [306, 259] on button "Stop Recording" at bounding box center [343, 262] width 144 height 17
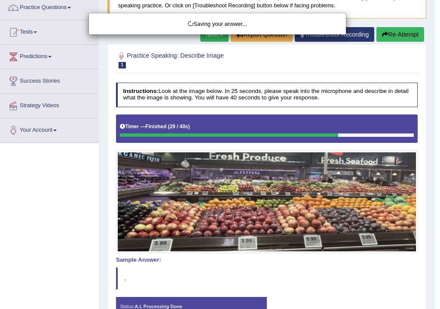
click at [408, 37] on div "Saving your answer..." at bounding box center [220, 154] width 440 height 309
click at [405, 34] on div "Saving your answer..." at bounding box center [220, 154] width 440 height 309
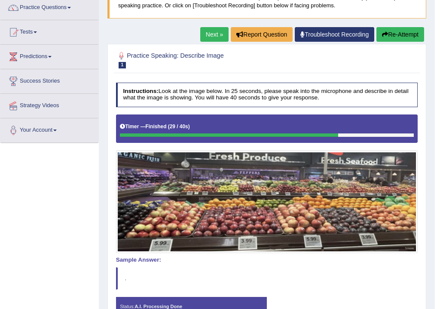
click at [405, 34] on body "Toggle navigation Home Practice Questions Speaking Practice Read Aloud Repeat S…" at bounding box center [220, 83] width 440 height 309
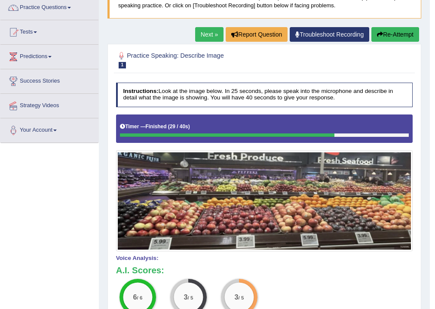
click at [407, 35] on button "Re-Attempt" at bounding box center [395, 34] width 48 height 15
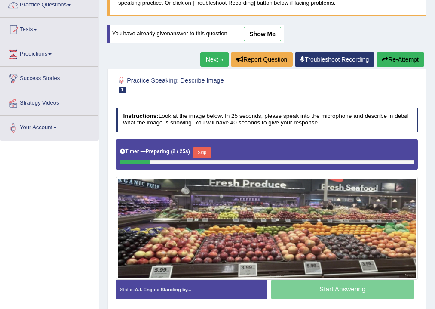
click at [211, 154] on button "Skip" at bounding box center [202, 152] width 18 height 11
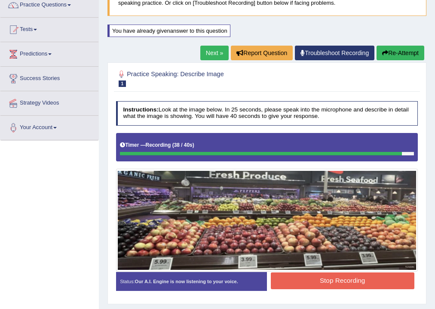
click at [329, 283] on button "Stop Recording" at bounding box center [343, 280] width 144 height 17
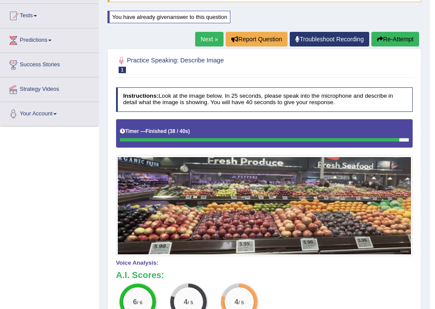
scroll to position [5, 0]
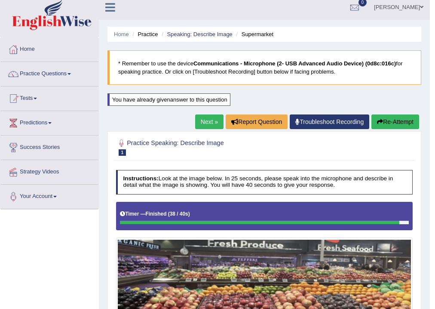
click at [205, 120] on link "Next »" at bounding box center [209, 121] width 28 height 15
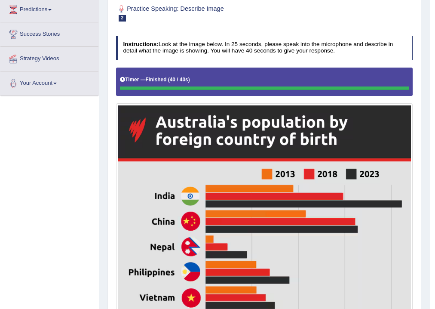
scroll to position [50, 0]
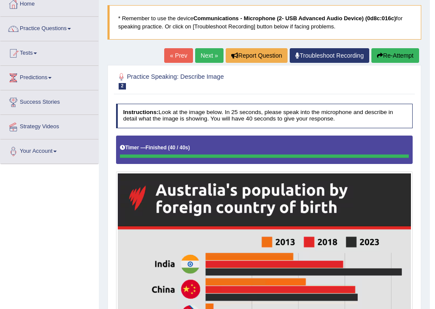
click at [201, 52] on link "Next »" at bounding box center [209, 55] width 28 height 15
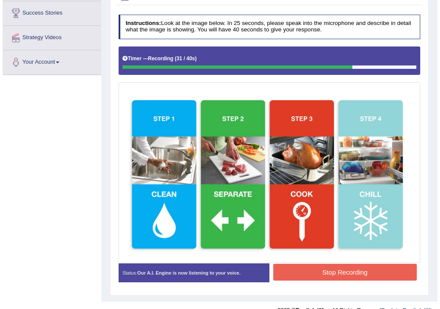
scroll to position [153, 0]
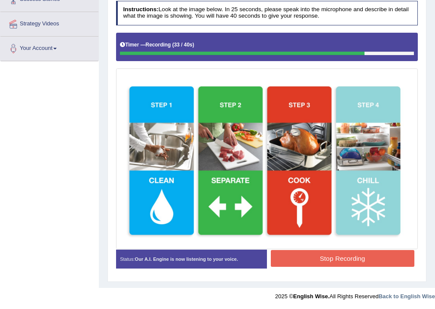
click at [383, 250] on button "Stop Recording" at bounding box center [343, 258] width 144 height 17
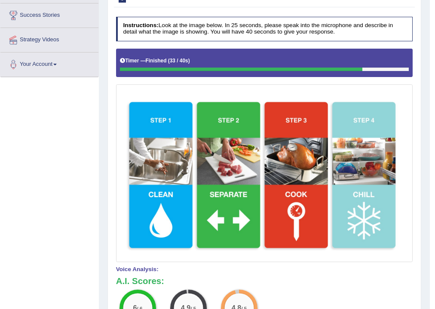
scroll to position [34, 0]
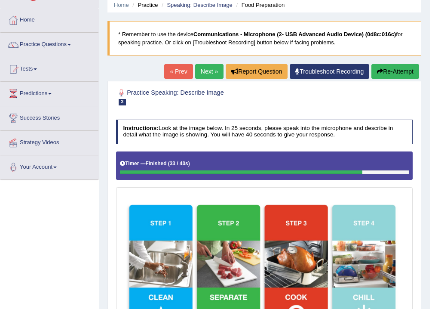
click at [208, 77] on link "Next »" at bounding box center [209, 71] width 28 height 15
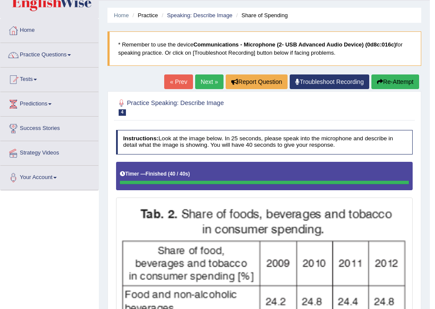
scroll to position [23, 0]
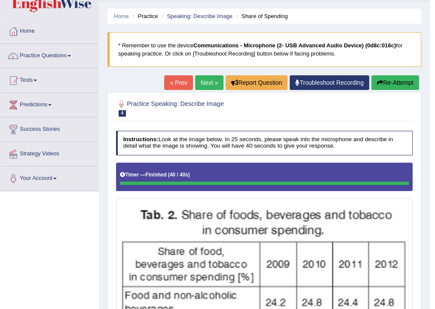
click at [205, 81] on link "Next »" at bounding box center [209, 82] width 28 height 15
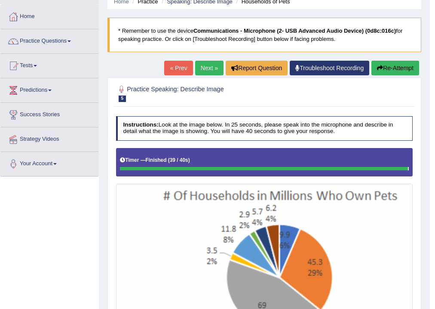
scroll to position [38, 0]
click at [168, 71] on link "« Prev" at bounding box center [178, 68] width 28 height 15
